Goal: Task Accomplishment & Management: Manage account settings

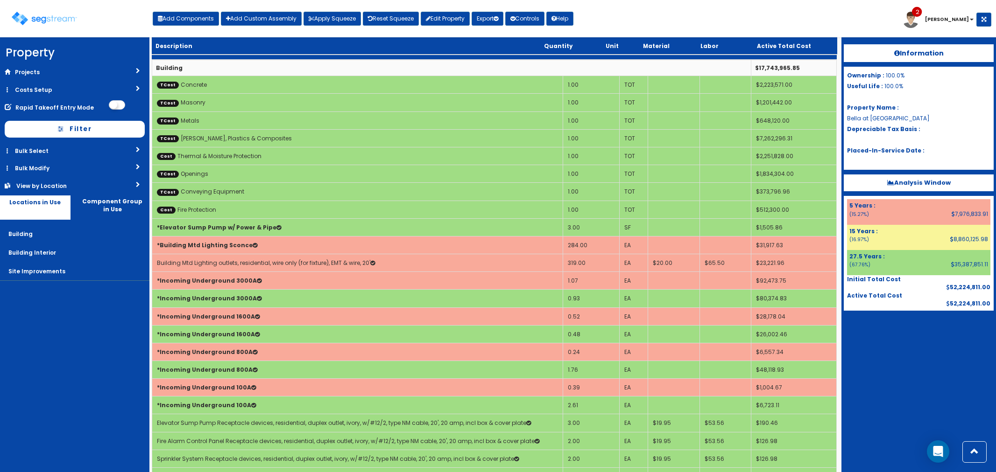
scroll to position [1452, 0]
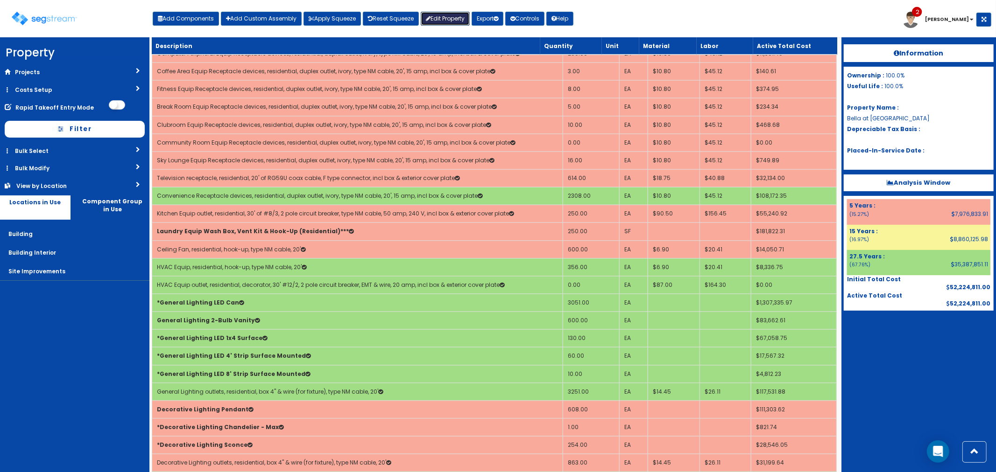
click at [451, 16] on link "Edit Property" at bounding box center [445, 19] width 49 height 14
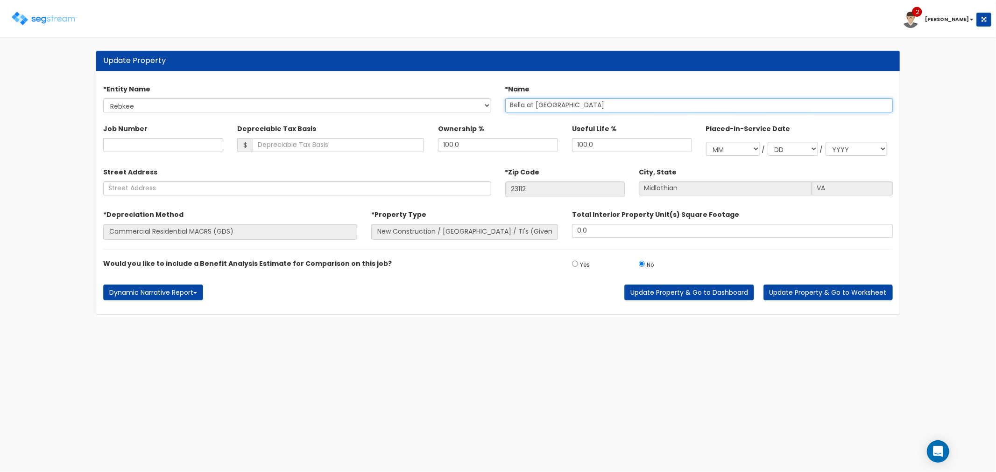
click at [508, 105] on input "Bella at [GEOGRAPHIC_DATA]" at bounding box center [699, 106] width 388 height 14
type input "The Bella at [GEOGRAPHIC_DATA]"
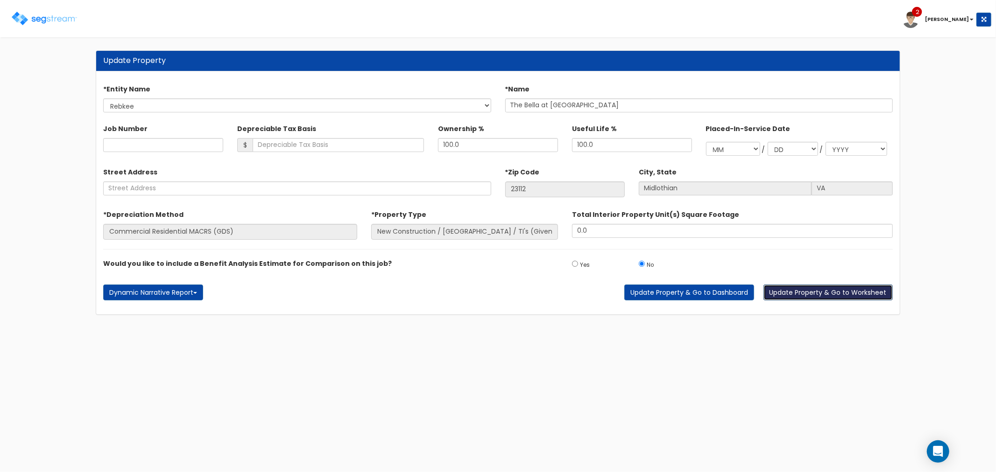
click at [838, 293] on button "Update Property & Go to Worksheet" at bounding box center [827, 293] width 129 height 16
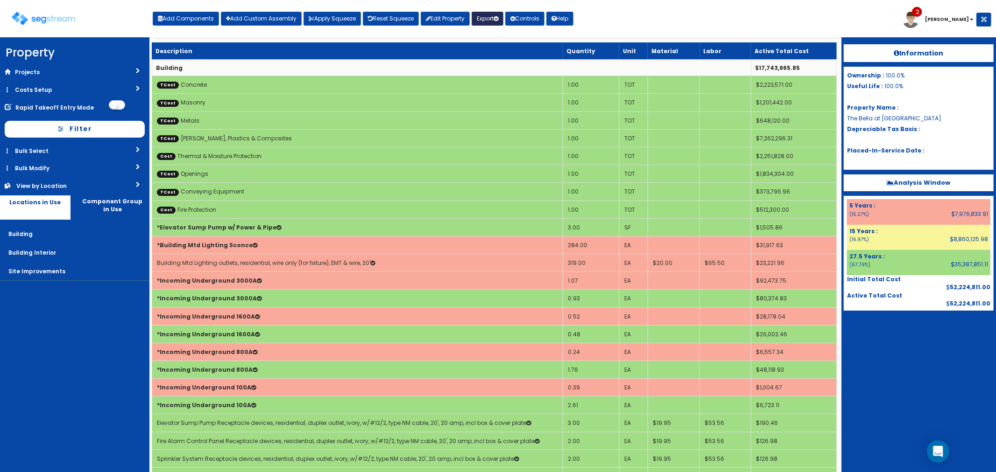
click at [497, 21] on button "Export" at bounding box center [488, 19] width 32 height 14
click at [496, 63] on link "Final Report(pdf)" at bounding box center [518, 67] width 92 height 19
click at [45, 14] on img at bounding box center [44, 19] width 65 height 14
